Goal: Task Accomplishment & Management: Use online tool/utility

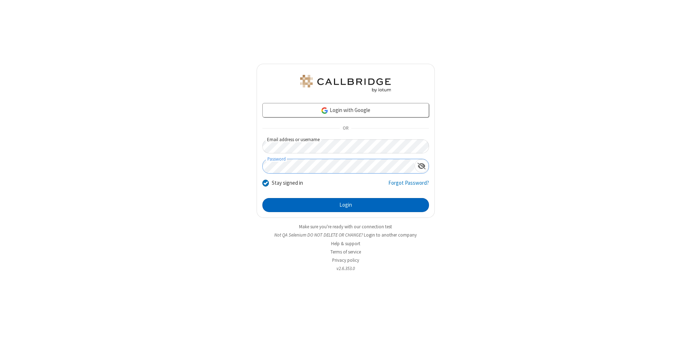
click at [346, 205] on button "Login" at bounding box center [345, 205] width 167 height 14
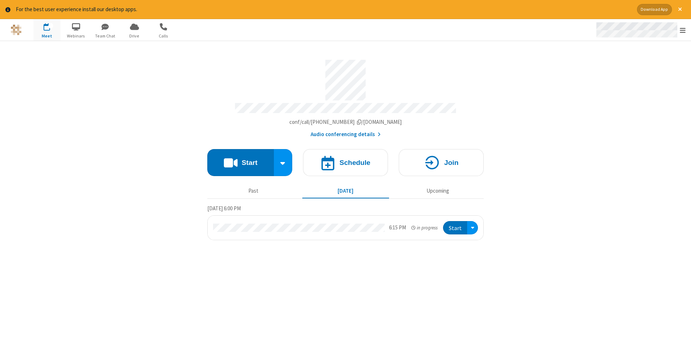
click at [683, 30] on span "Open menu" at bounding box center [683, 30] width 6 height 7
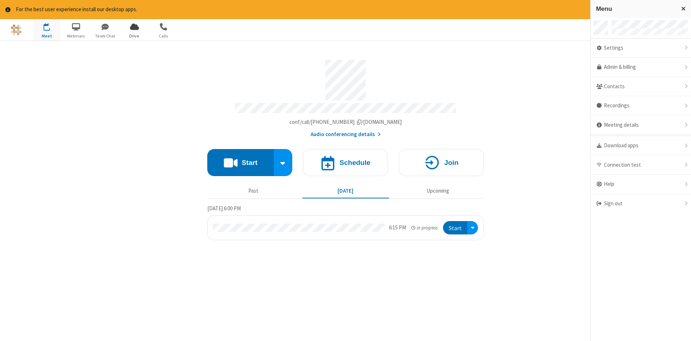
click at [134, 36] on span "Drive" at bounding box center [134, 36] width 27 height 6
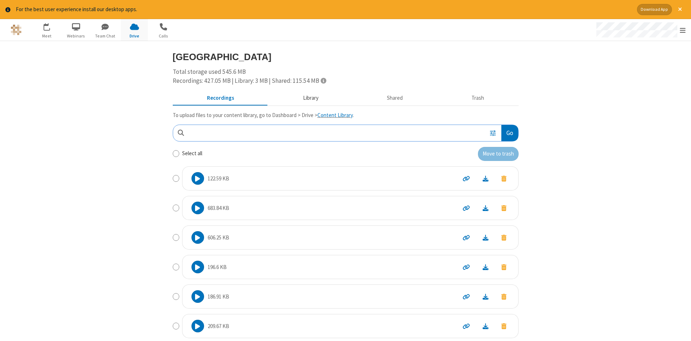
click at [310, 98] on button "Library" at bounding box center [311, 98] width 84 height 14
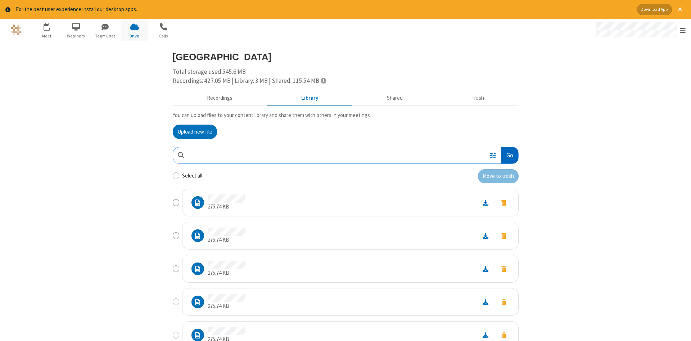
click at [509, 155] on button "Go" at bounding box center [509, 155] width 17 height 16
click at [195, 131] on button "Upload new file" at bounding box center [195, 132] width 44 height 14
